Goal: Task Accomplishment & Management: Manage account settings

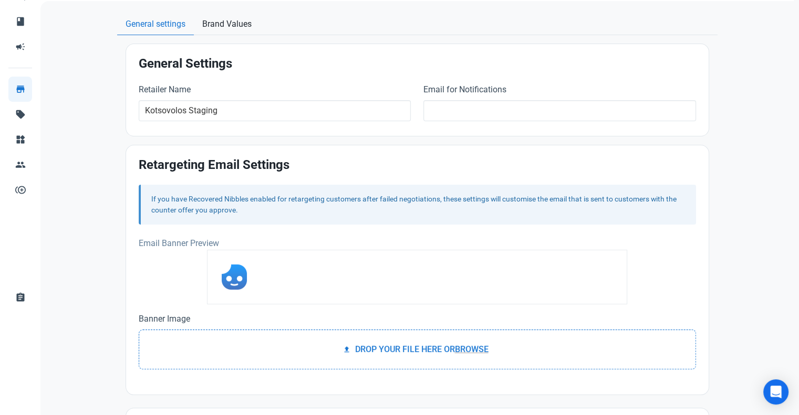
scroll to position [69, 0]
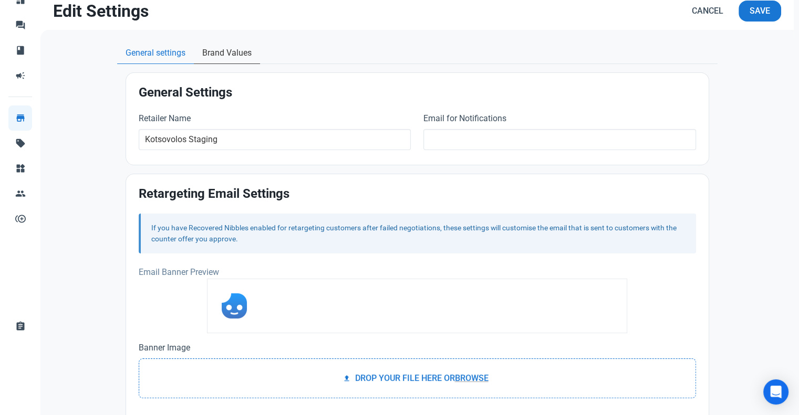
click at [215, 54] on span "Brand Values" at bounding box center [226, 53] width 49 height 13
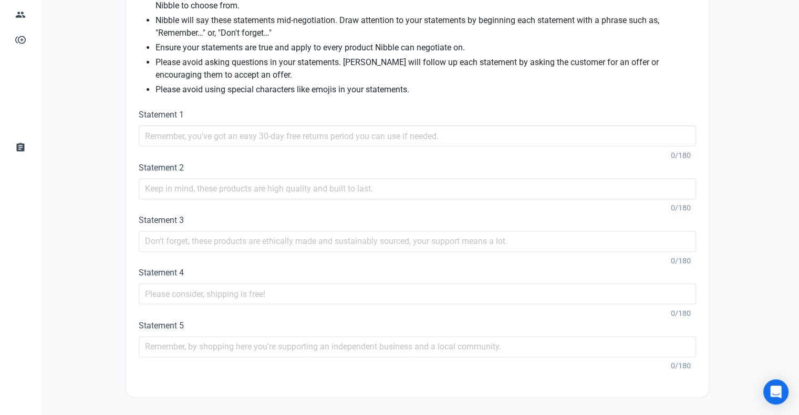
scroll to position [0, 0]
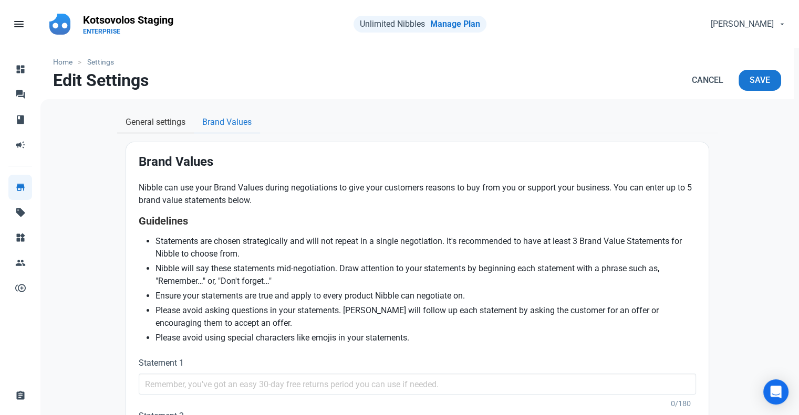
click at [147, 120] on span "General settings" at bounding box center [155, 122] width 60 height 13
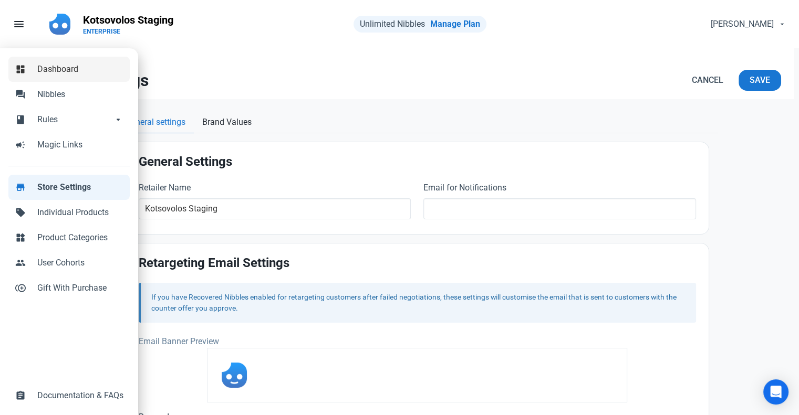
click at [61, 72] on span "Dashboard" at bounding box center [80, 69] width 86 height 13
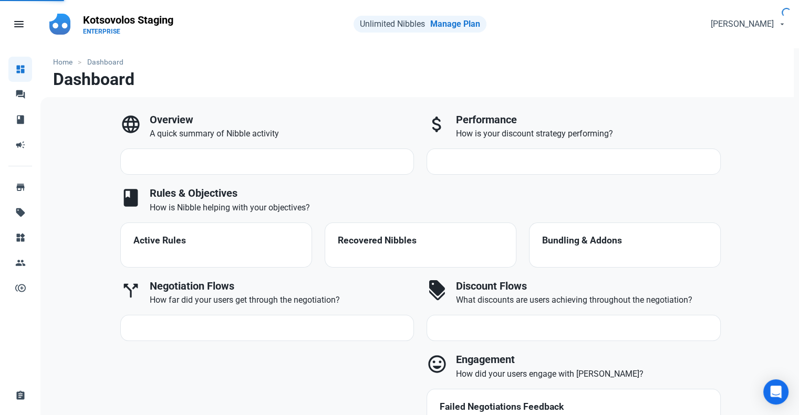
select select "7d"
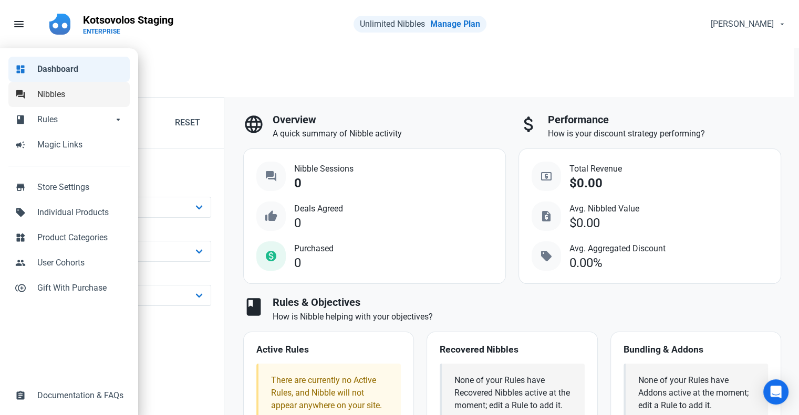
click at [34, 93] on link "forum Nibbles" at bounding box center [68, 94] width 121 height 25
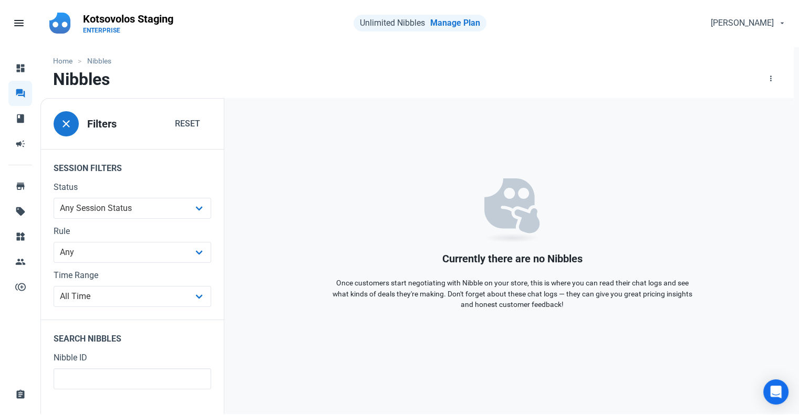
scroll to position [2, 0]
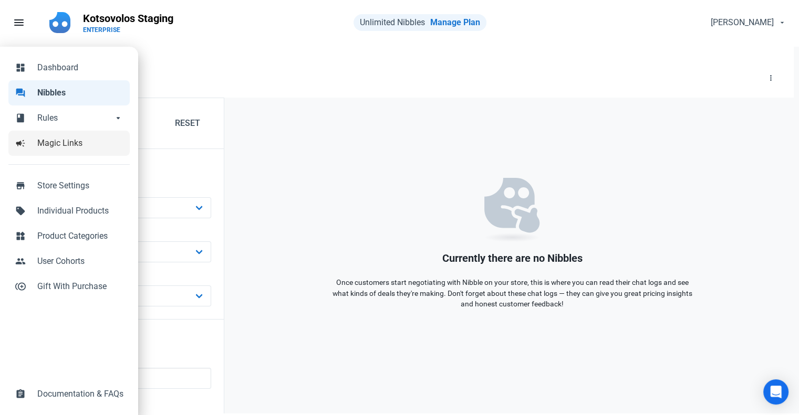
click at [34, 138] on link "campaign Magic Links" at bounding box center [68, 143] width 121 height 25
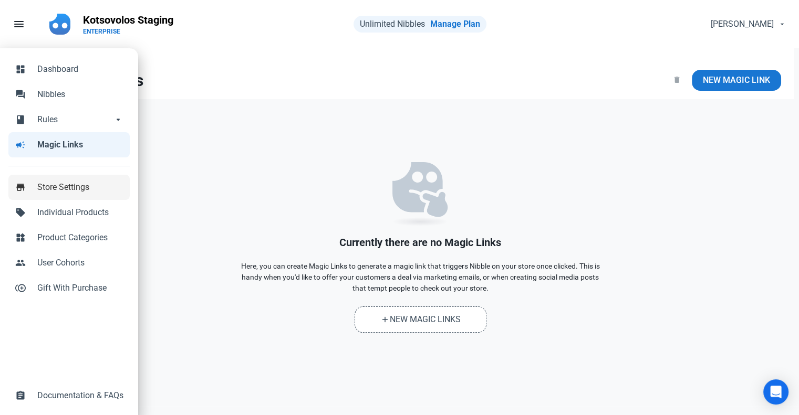
click at [36, 182] on link "store Store Settings" at bounding box center [68, 187] width 121 height 25
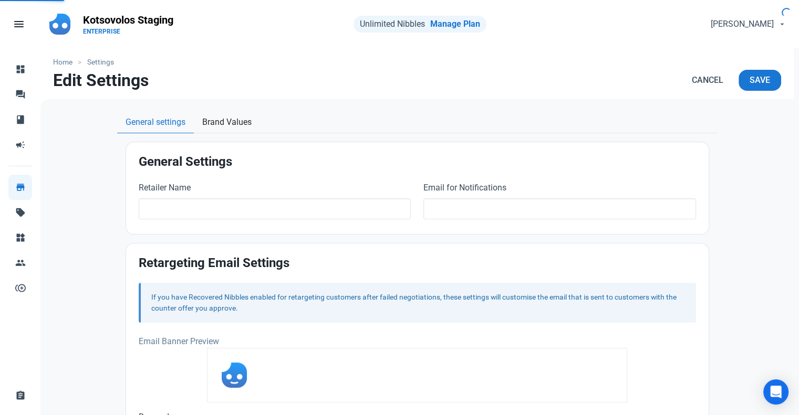
type input "Kotsovolos Staging"
click at [763, 18] on span "[PERSON_NAME]" at bounding box center [742, 24] width 63 height 13
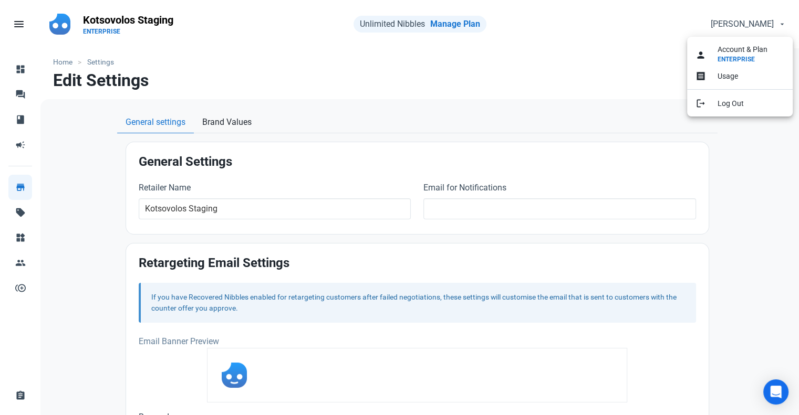
click at [616, 64] on ul "Home Settings" at bounding box center [417, 62] width 728 height 11
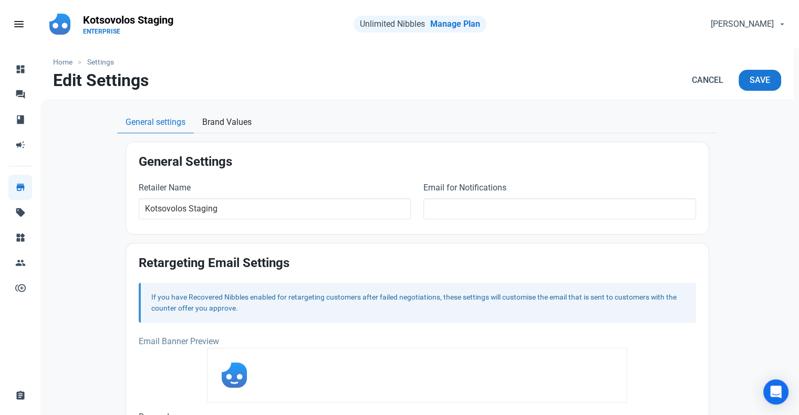
click at [130, 17] on p "Kotsovolos Staging" at bounding box center [128, 20] width 90 height 15
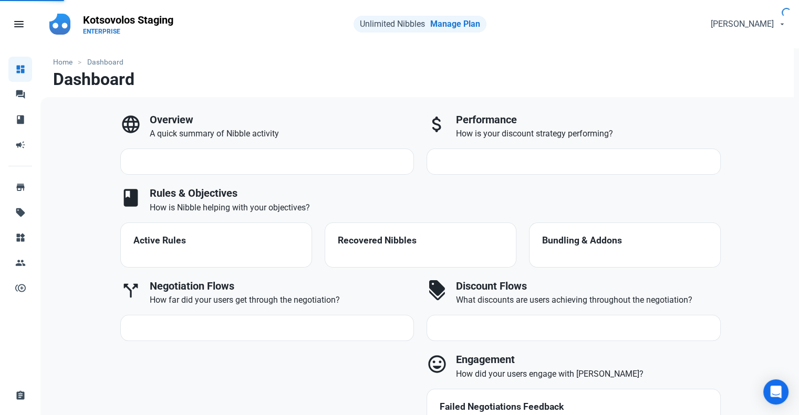
select select "7d"
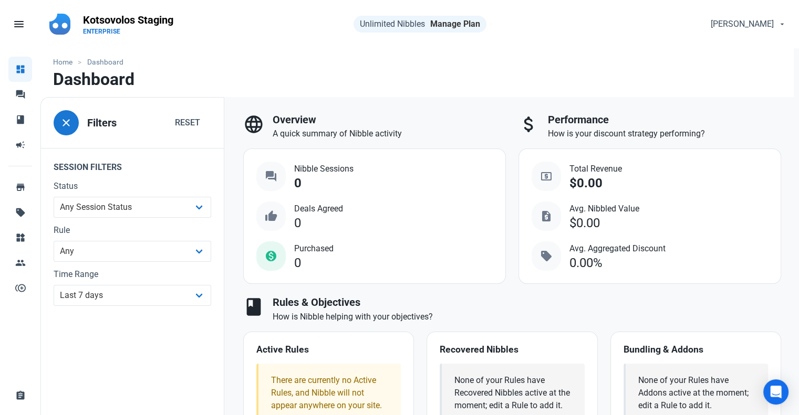
click at [445, 25] on link "Manage Plan" at bounding box center [455, 24] width 50 height 10
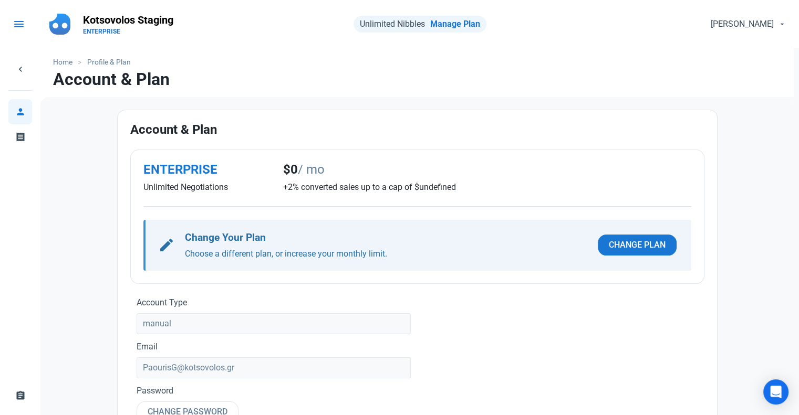
click at [28, 27] on link "menu" at bounding box center [24, 24] width 37 height 32
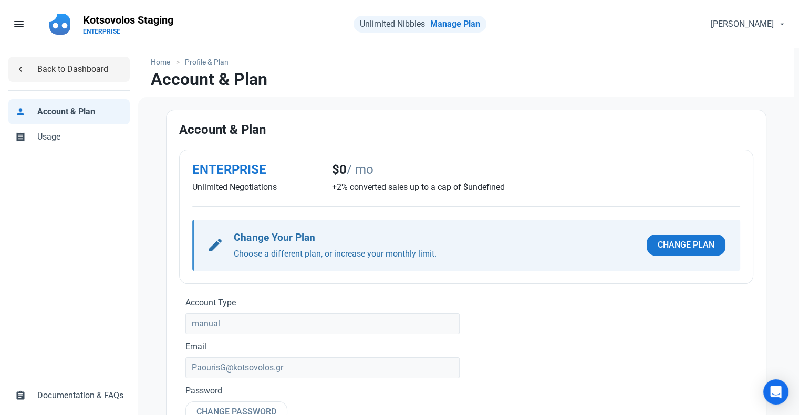
click at [44, 70] on span "Back to Dashboard" at bounding box center [80, 69] width 86 height 13
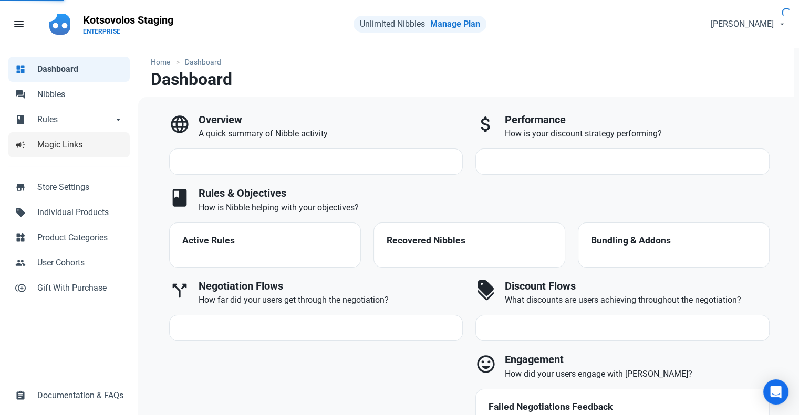
select select "7d"
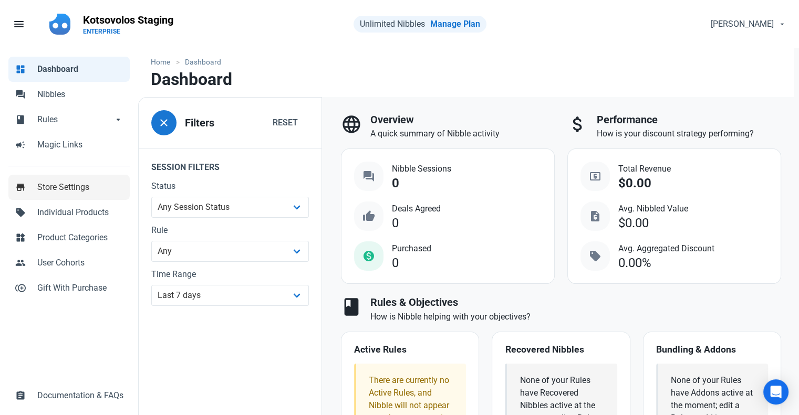
click at [67, 180] on link "store Store Settings" at bounding box center [68, 187] width 121 height 25
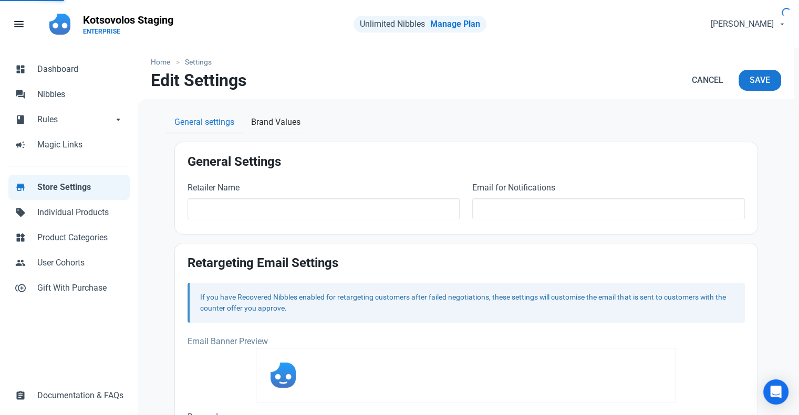
type input "Kotsovolos Staging"
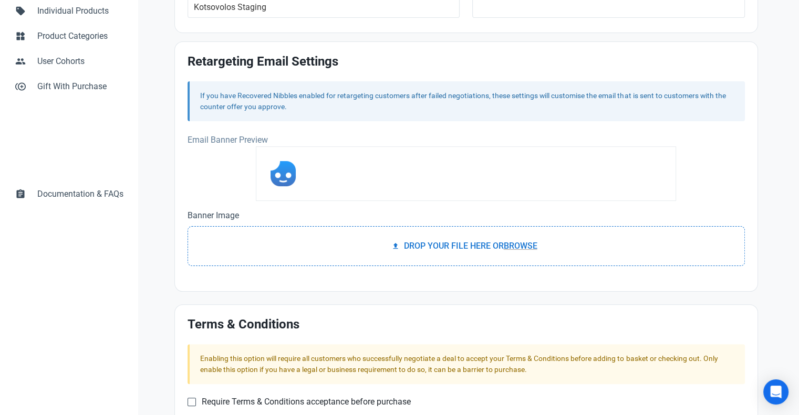
scroll to position [227, 0]
